Goal: Navigation & Orientation: Find specific page/section

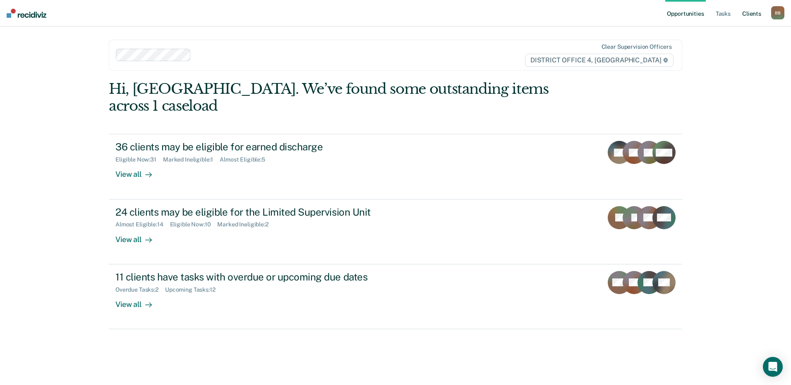
click at [756, 15] on link "Client s" at bounding box center [751, 13] width 22 height 26
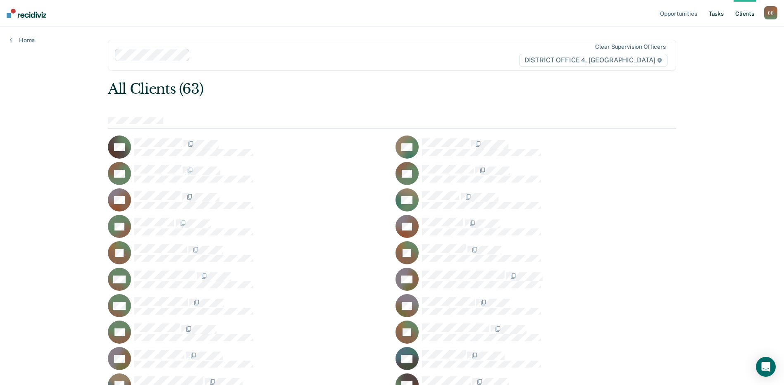
click at [719, 12] on link "Tasks" at bounding box center [717, 13] width 18 height 26
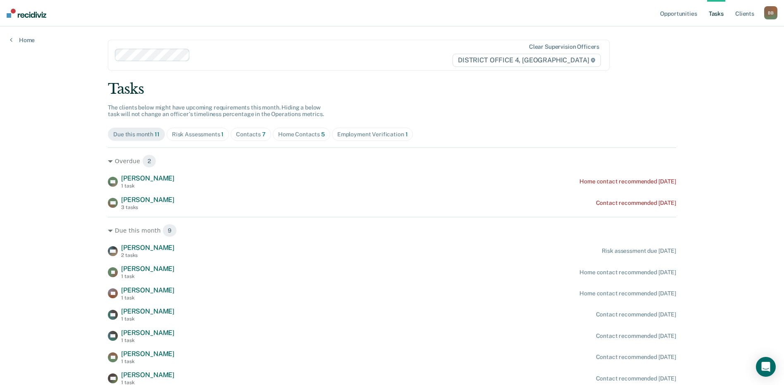
click at [295, 134] on div "Home Contacts 5" at bounding box center [301, 134] width 47 height 7
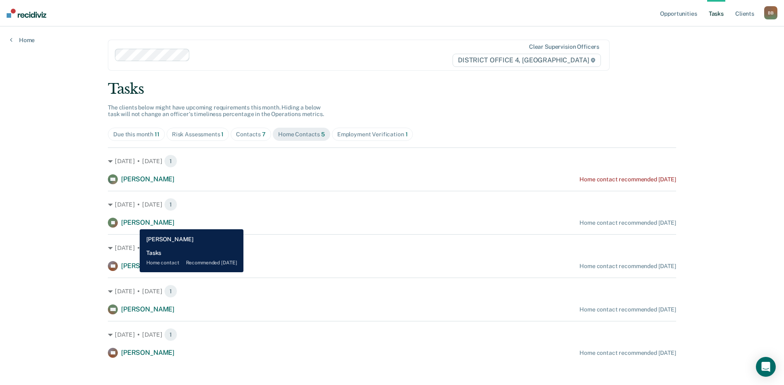
click at [134, 223] on span "[PERSON_NAME]" at bounding box center [147, 223] width 53 height 8
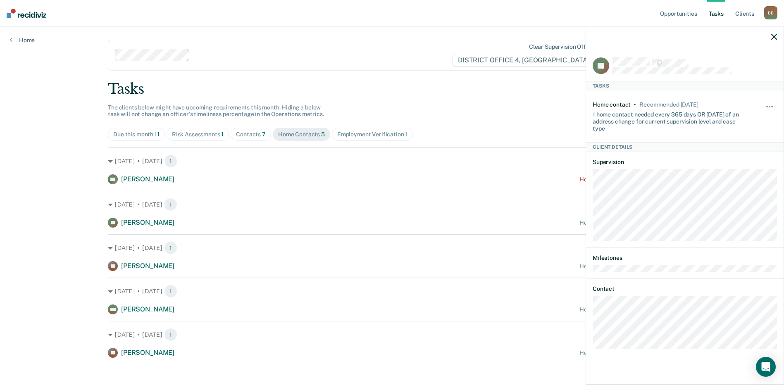
click at [773, 34] on icon "button" at bounding box center [775, 37] width 6 height 6
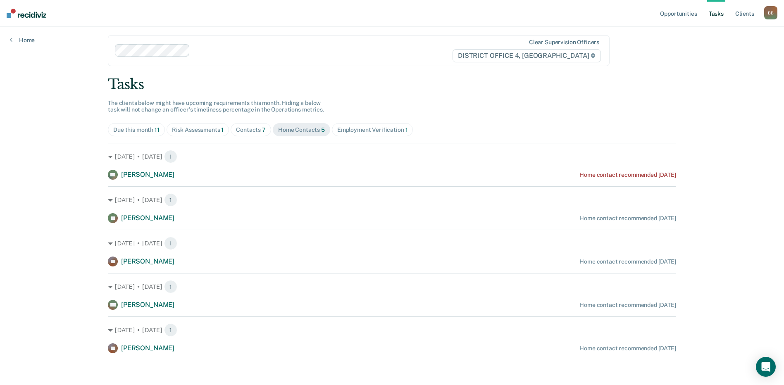
scroll to position [6, 0]
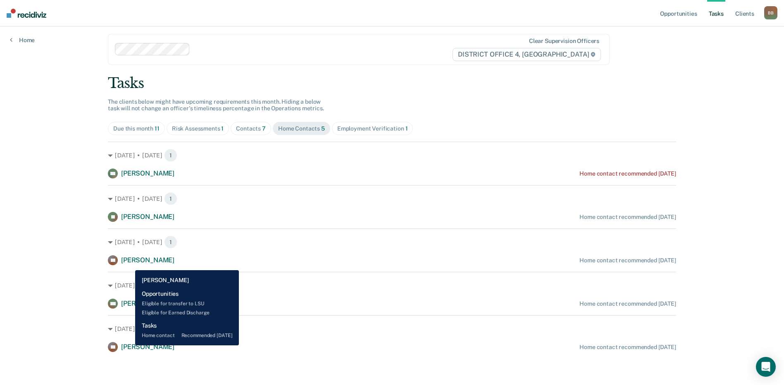
click at [129, 264] on div "[PERSON_NAME]" at bounding box center [147, 260] width 53 height 9
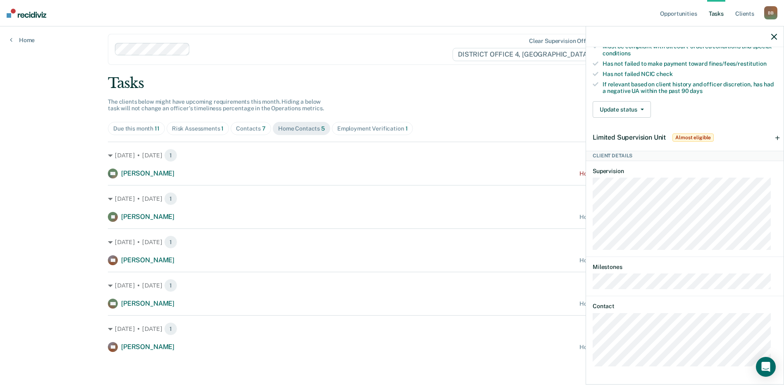
scroll to position [207, 0]
click at [774, 39] on icon "button" at bounding box center [775, 37] width 6 height 6
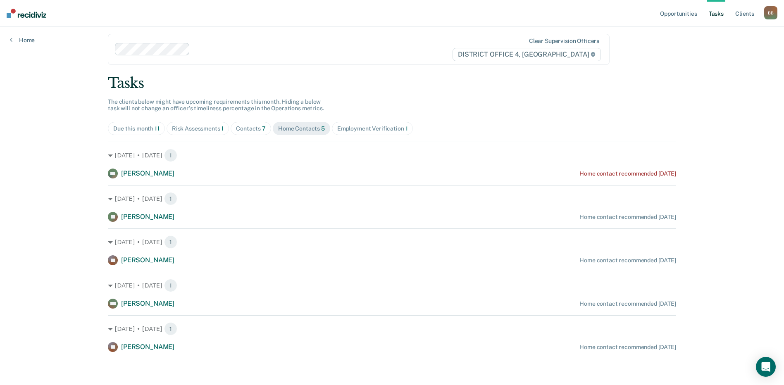
click at [145, 130] on div "Due this month 11" at bounding box center [136, 128] width 46 height 7
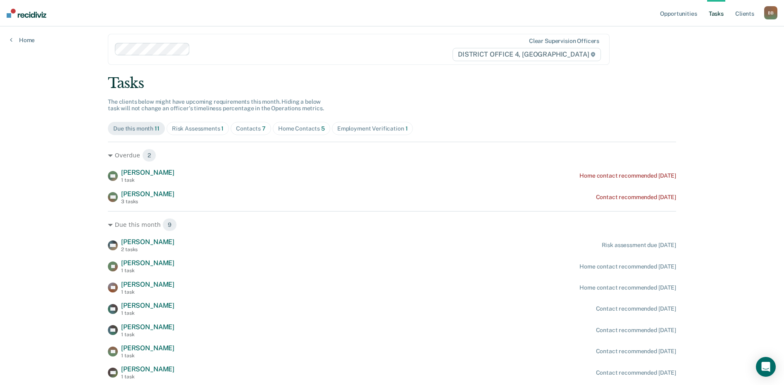
click at [301, 129] on div "Home Contacts 5" at bounding box center [301, 128] width 47 height 7
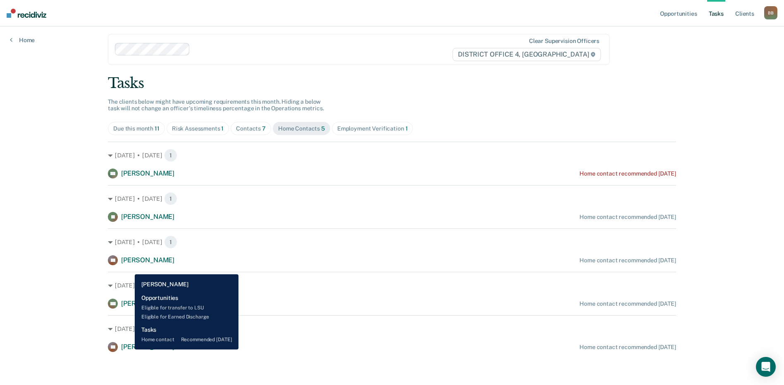
click at [129, 350] on span "[PERSON_NAME]" at bounding box center [147, 347] width 53 height 8
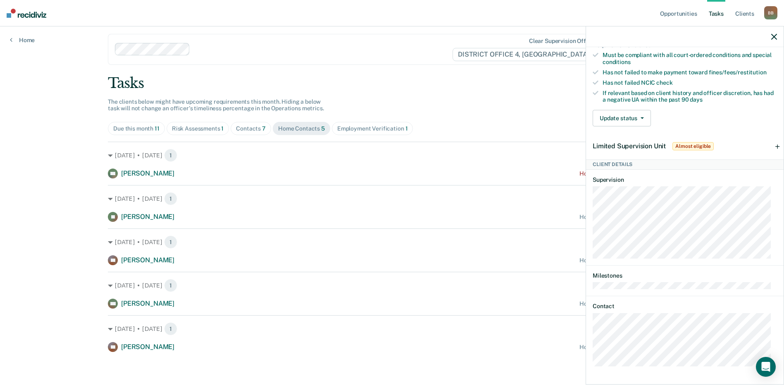
scroll to position [198, 0]
click at [774, 35] on icon "button" at bounding box center [775, 37] width 6 height 6
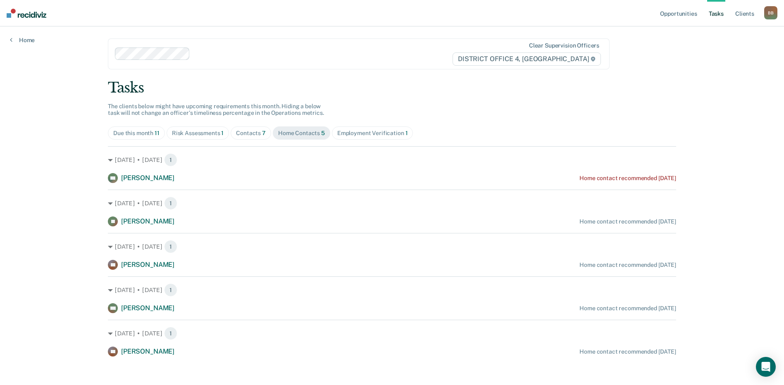
scroll to position [0, 0]
click at [141, 136] on div "Due this month 11" at bounding box center [136, 134] width 46 height 7
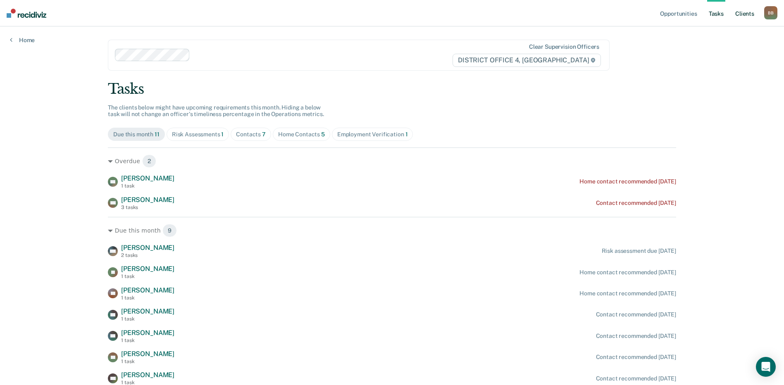
click at [739, 15] on link "Client s" at bounding box center [745, 13] width 22 height 26
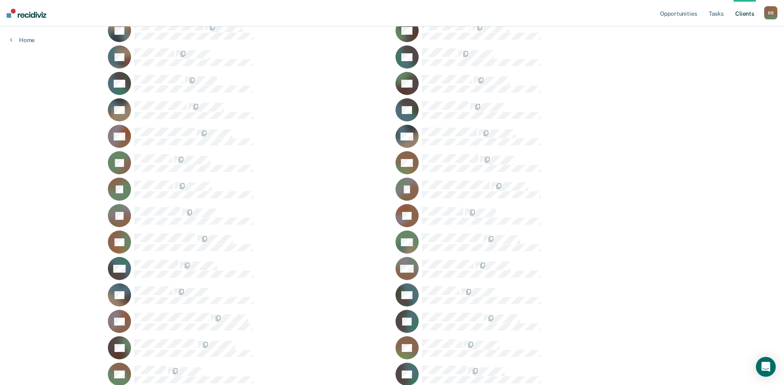
scroll to position [372, 0]
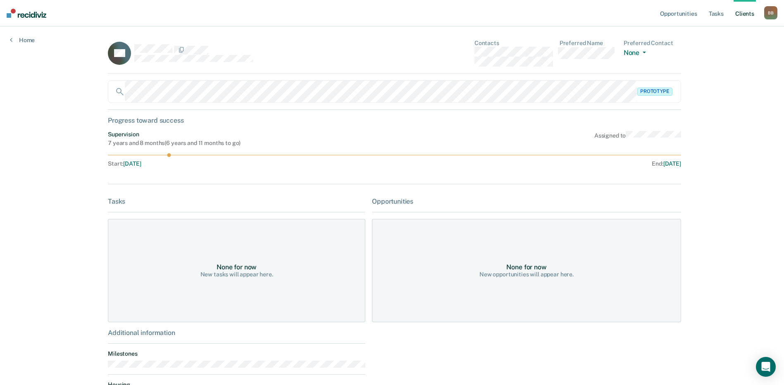
click at [748, 15] on link "Client s" at bounding box center [745, 13] width 22 height 26
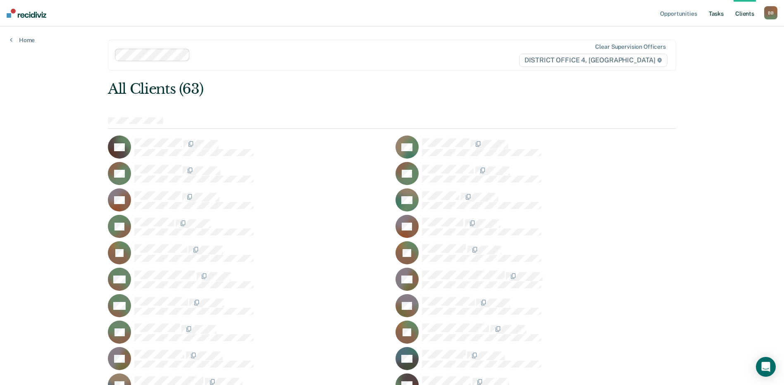
click at [716, 14] on link "Tasks" at bounding box center [717, 13] width 18 height 26
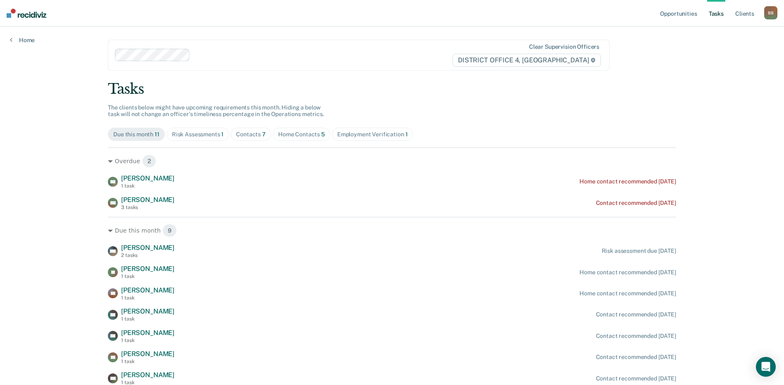
scroll to position [76, 0]
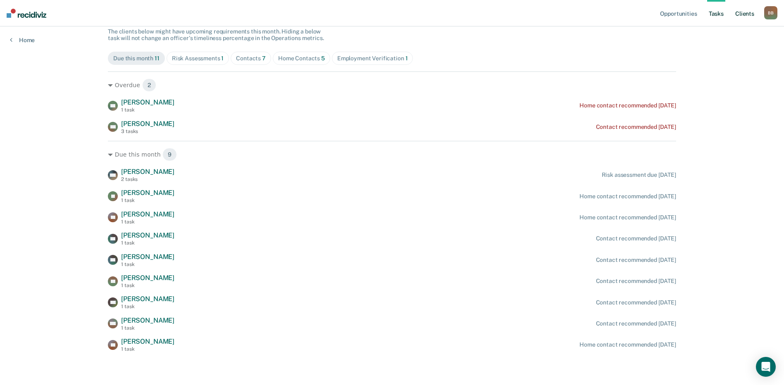
click at [745, 14] on link "Client s" at bounding box center [745, 13] width 22 height 26
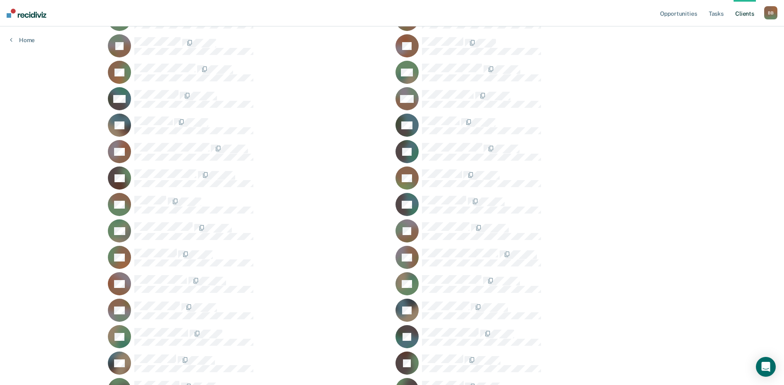
scroll to position [419, 0]
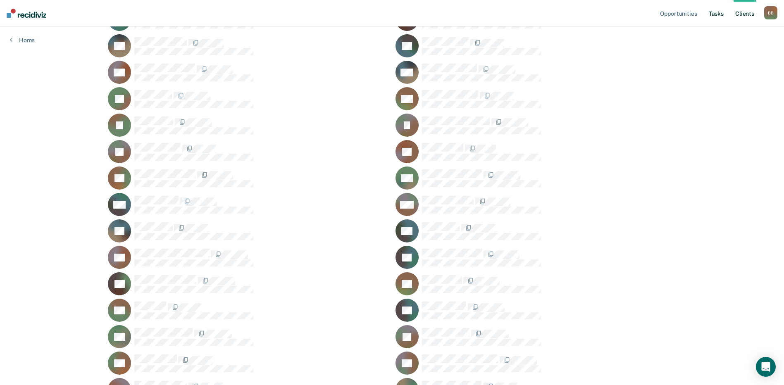
click at [721, 14] on link "Tasks" at bounding box center [717, 13] width 18 height 26
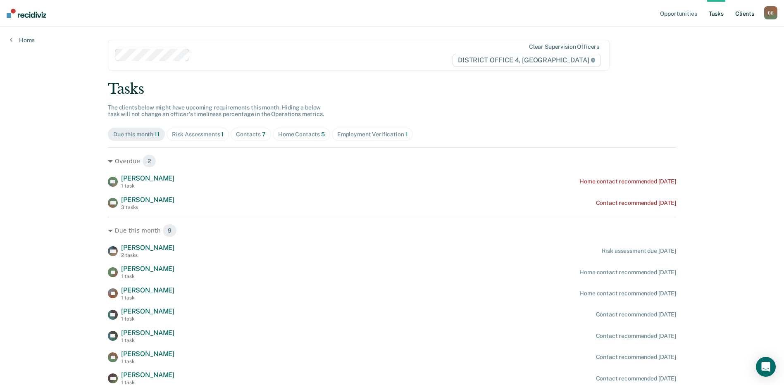
click at [741, 13] on link "Client s" at bounding box center [745, 13] width 22 height 26
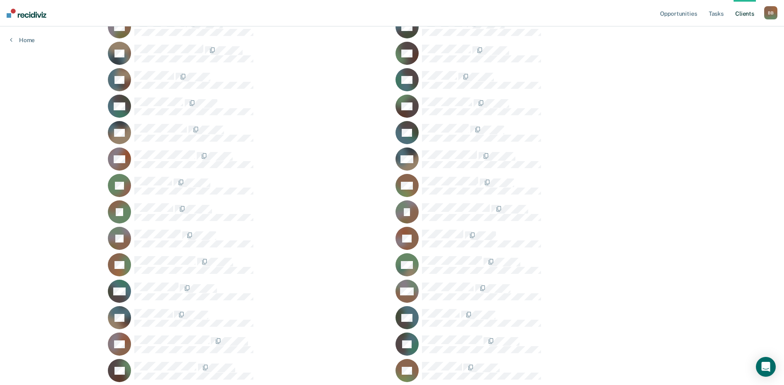
scroll to position [372, 0]
